Goal: Check status: Check status

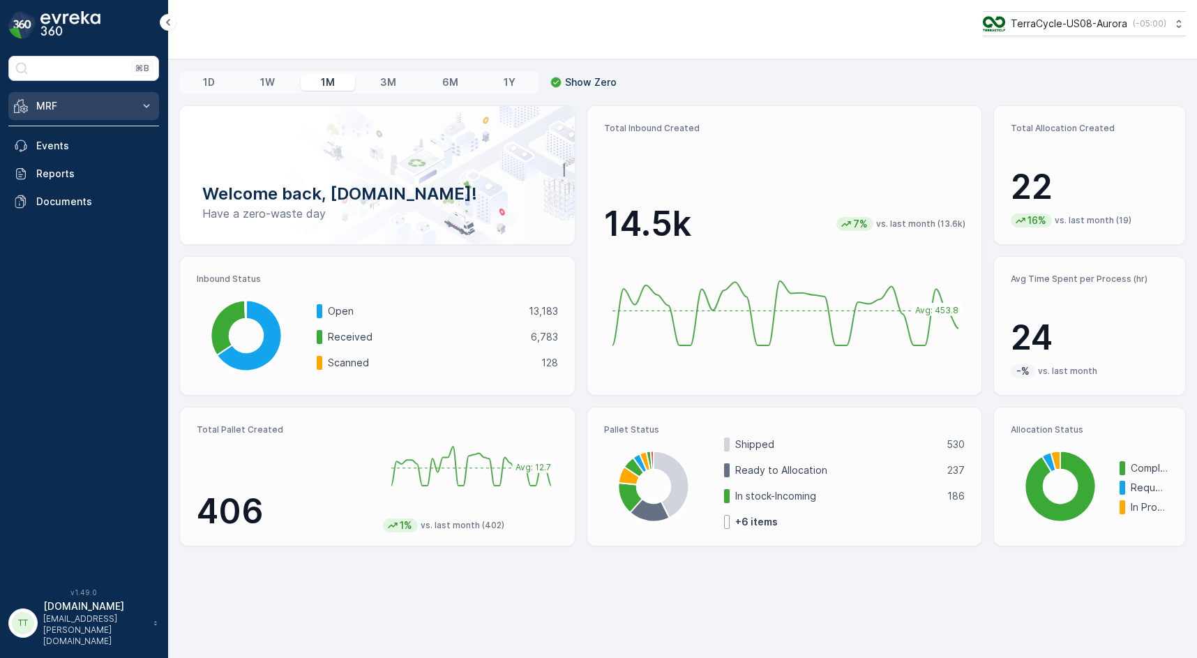
click at [126, 104] on p "MRF" at bounding box center [83, 106] width 95 height 14
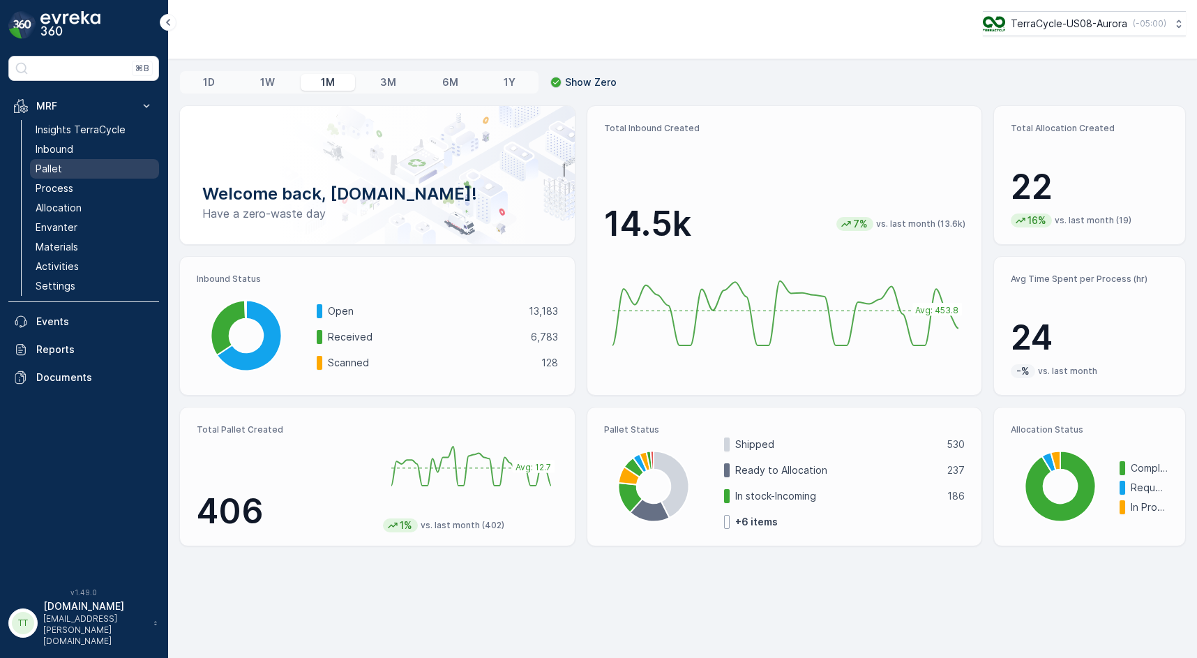
click at [75, 172] on link "Pallet" at bounding box center [94, 169] width 129 height 20
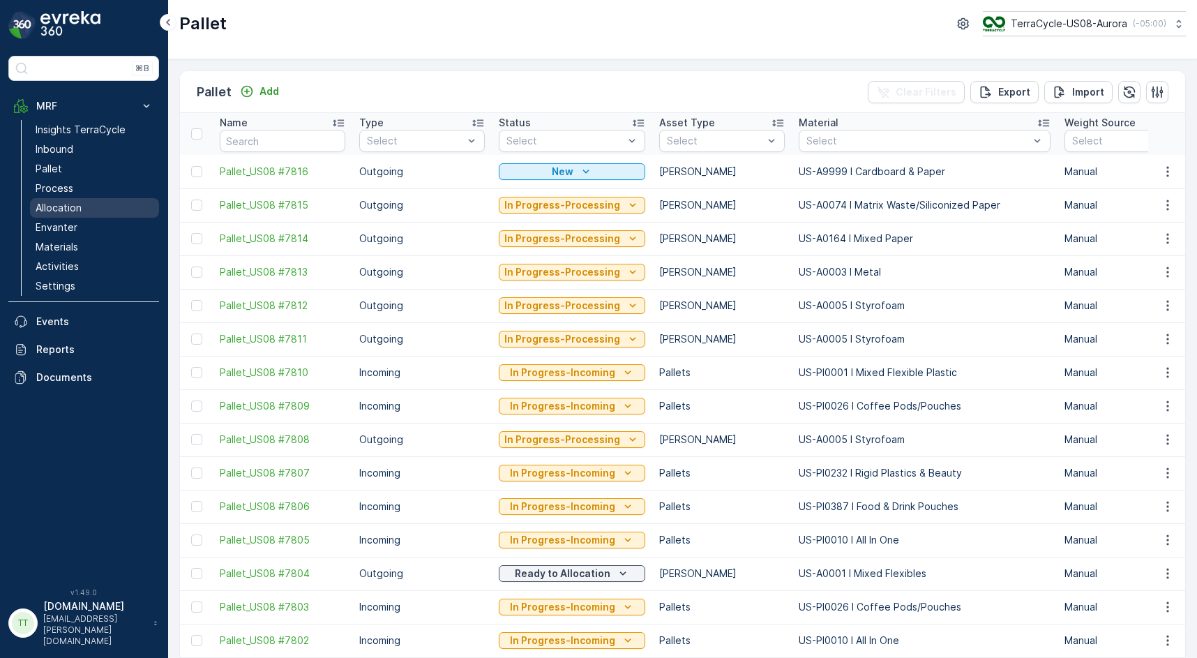
click at [66, 211] on p "Allocation" at bounding box center [59, 208] width 46 height 14
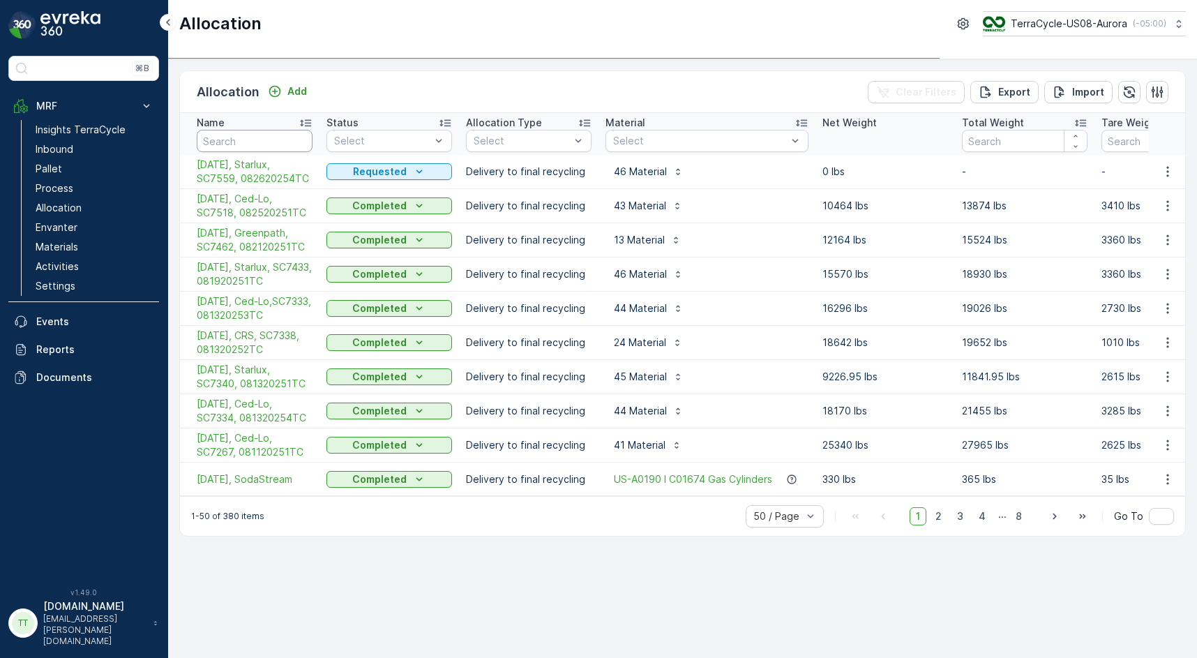
click at [247, 141] on input "text" at bounding box center [255, 141] width 116 height 22
type input "SC7340"
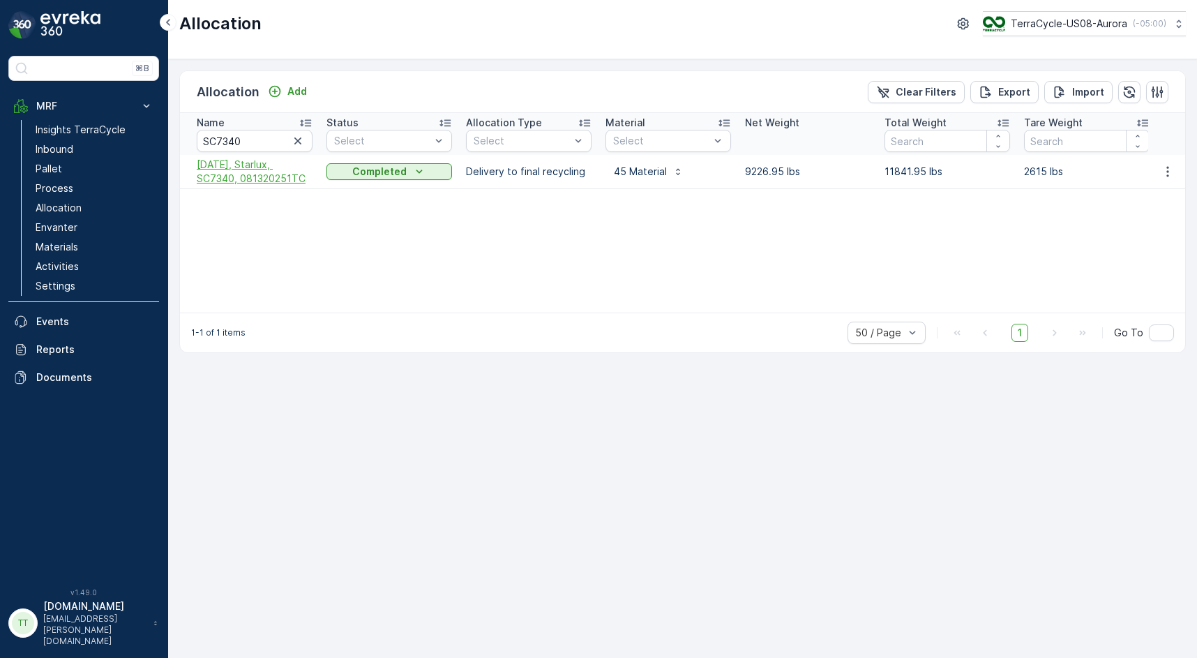
click at [257, 179] on span "[DATE], Starlux, SC7340, 081320251TC" at bounding box center [255, 172] width 116 height 28
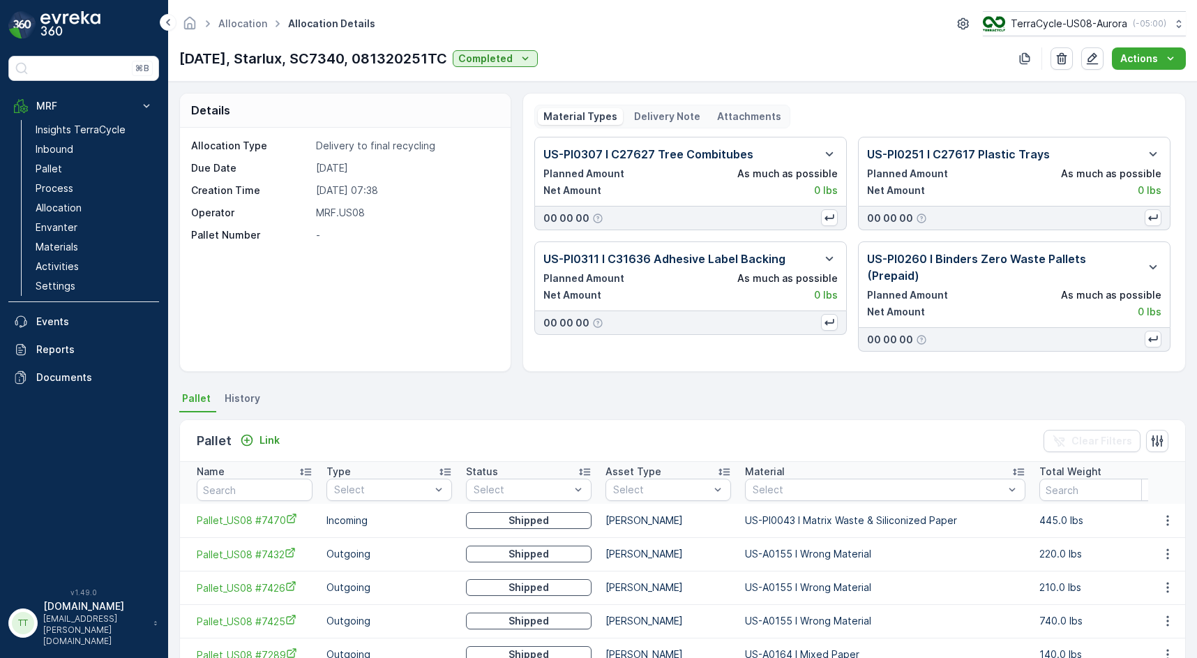
click at [655, 117] on p "Delivery Note" at bounding box center [667, 117] width 66 height 14
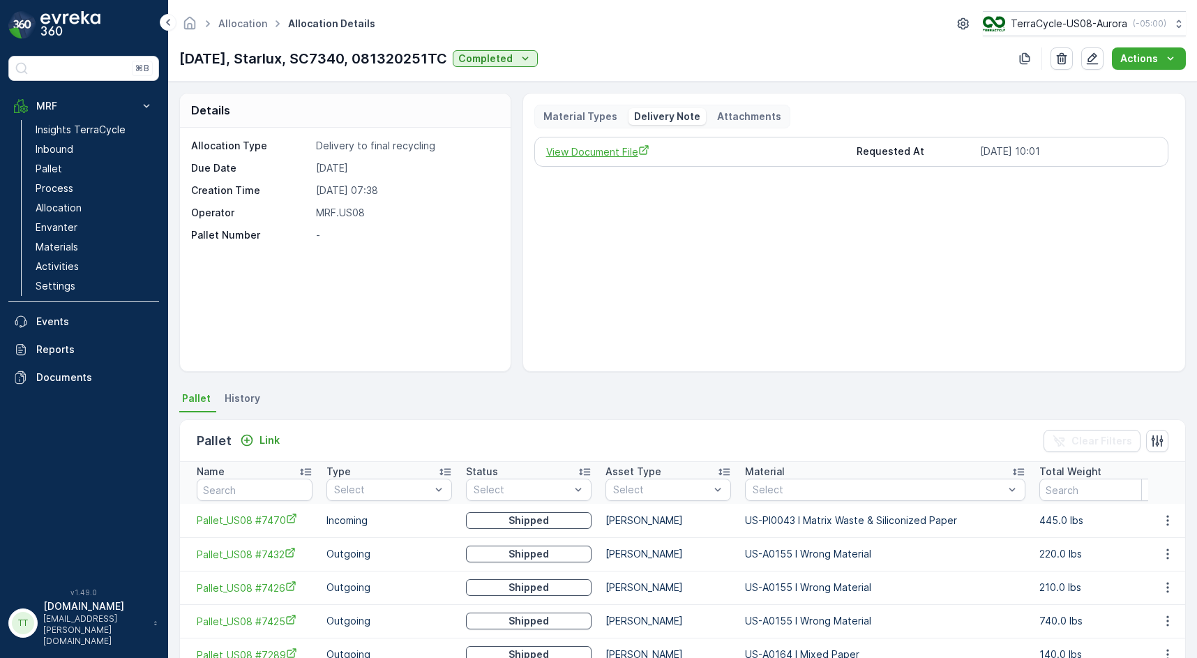
click at [600, 151] on span "View Document File" at bounding box center [696, 151] width 300 height 15
click at [800, 489] on div at bounding box center [879, 489] width 254 height 11
paste input "US-PI0461 I C27641 Store Displays Mixed Materials"
type input "US-PI0461 I C27641 Store Displays Mixed Materials"
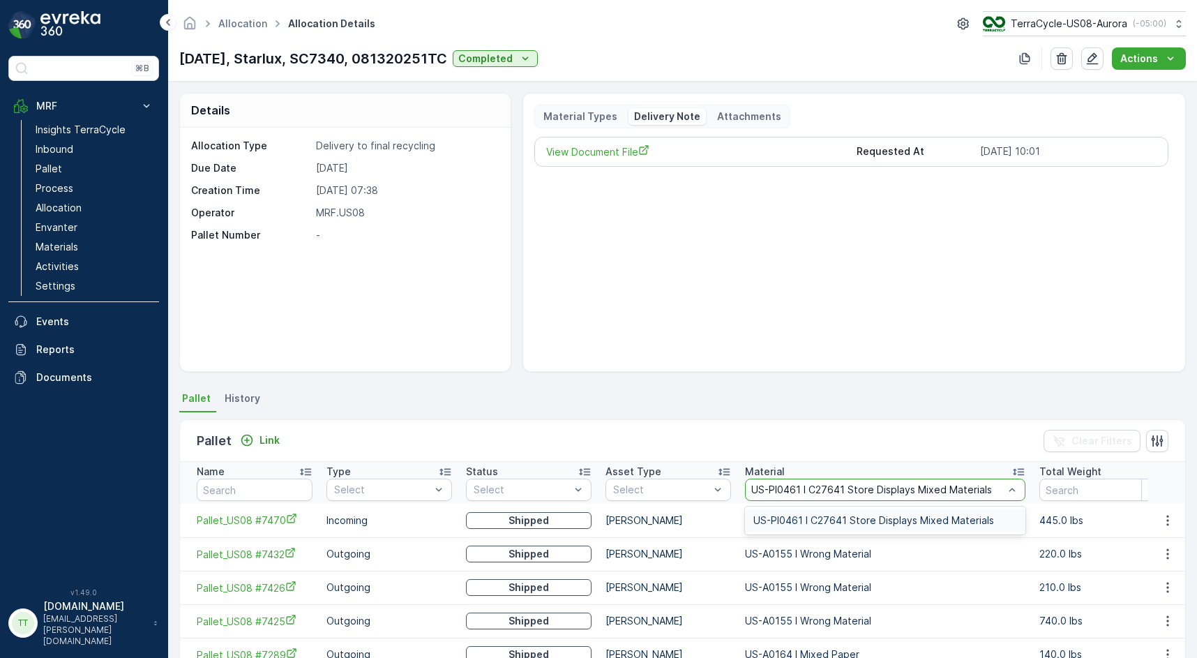
click at [809, 516] on span "US-PI0461 I C27641 Store Displays Mixed Materials" at bounding box center [874, 520] width 241 height 11
